Goal: Find specific page/section: Find specific page/section

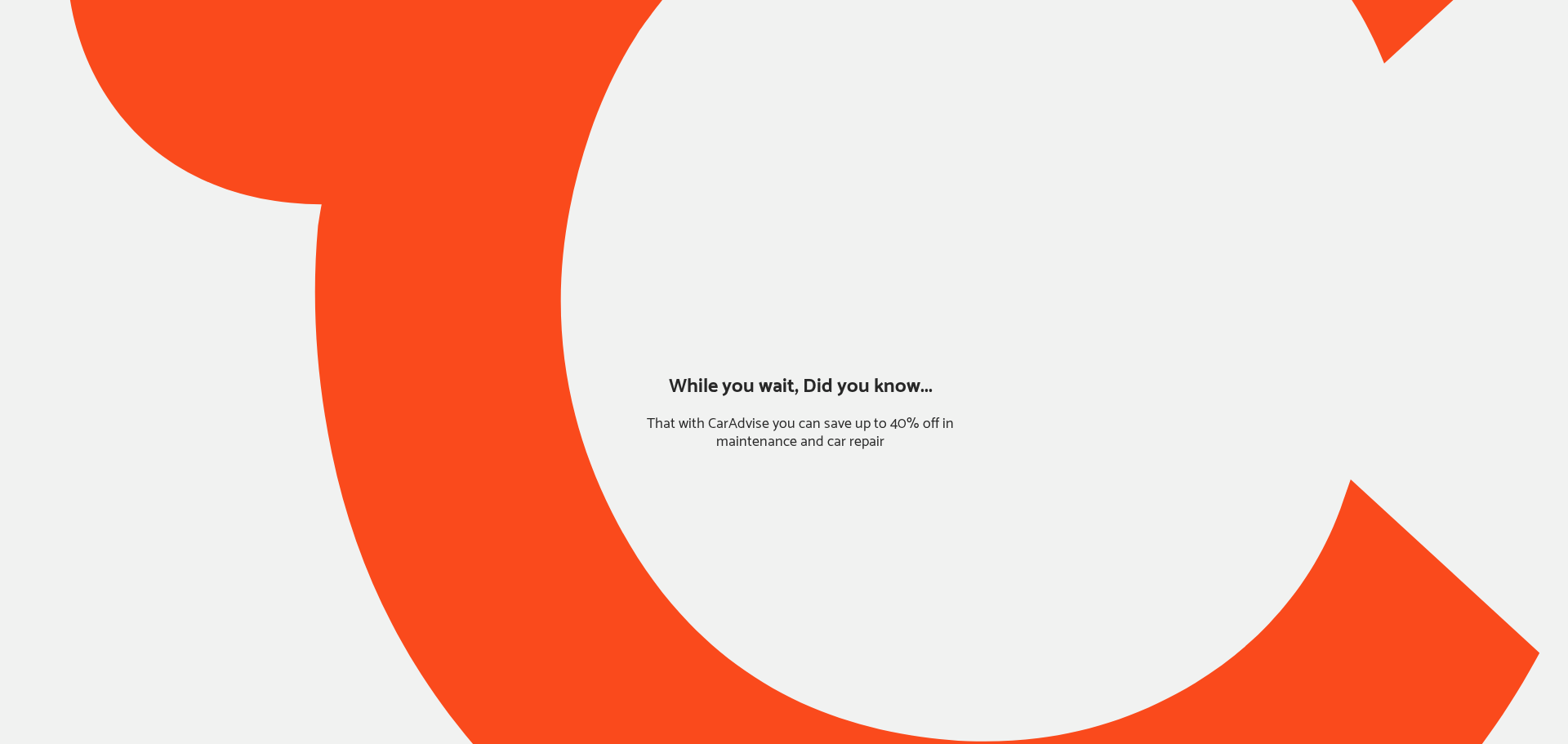
type input "*******"
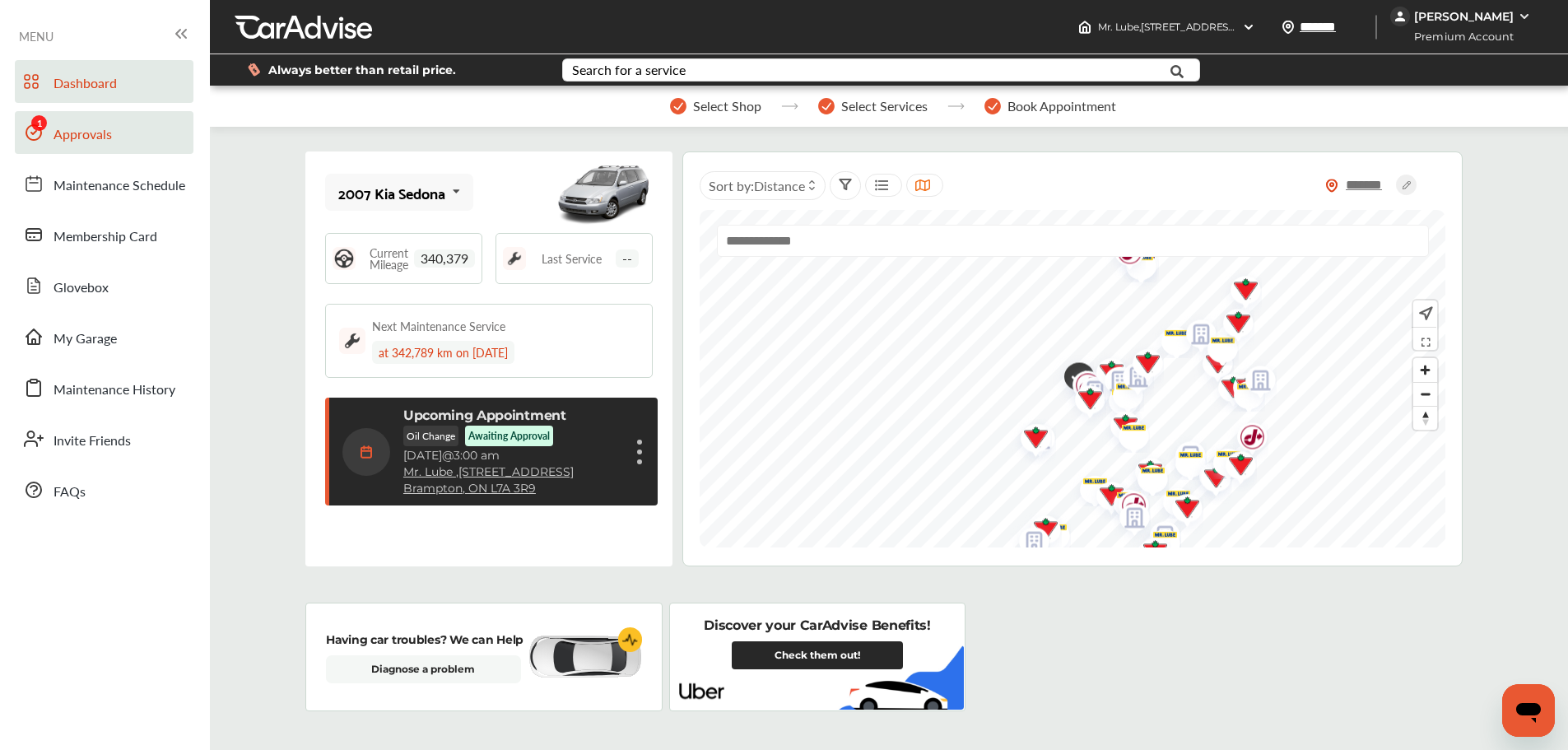
drag, startPoint x: 81, startPoint y: 145, endPoint x: 91, endPoint y: 143, distance: 10.2
click at [81, 145] on span "Approvals" at bounding box center [82, 135] width 59 height 22
